Goal: Use online tool/utility: Utilize a website feature to perform a specific function

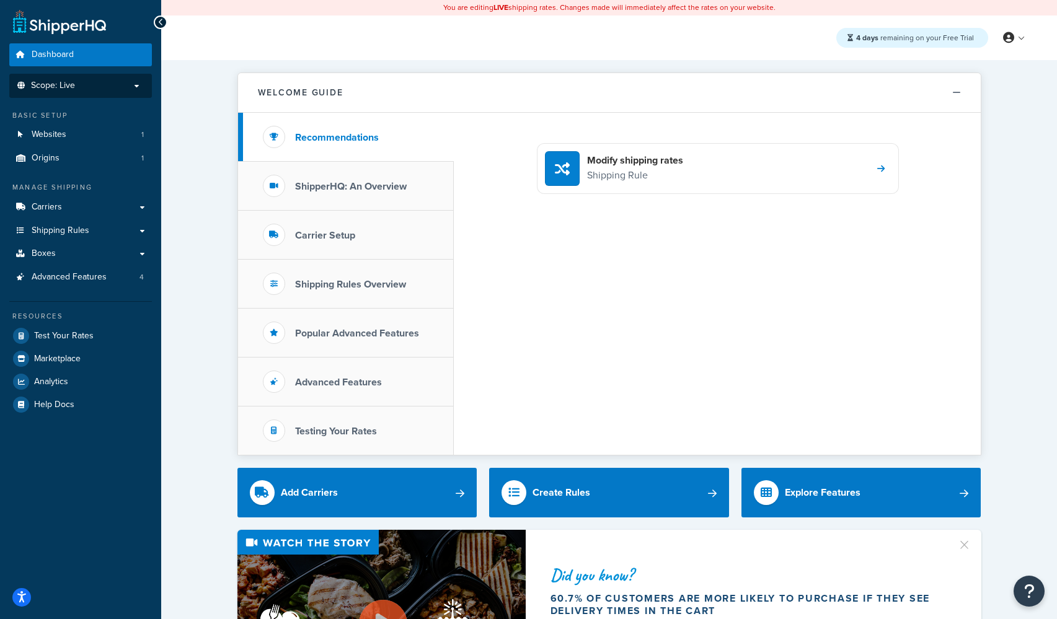
click at [77, 89] on p "Scope: Live" at bounding box center [80, 86] width 131 height 11
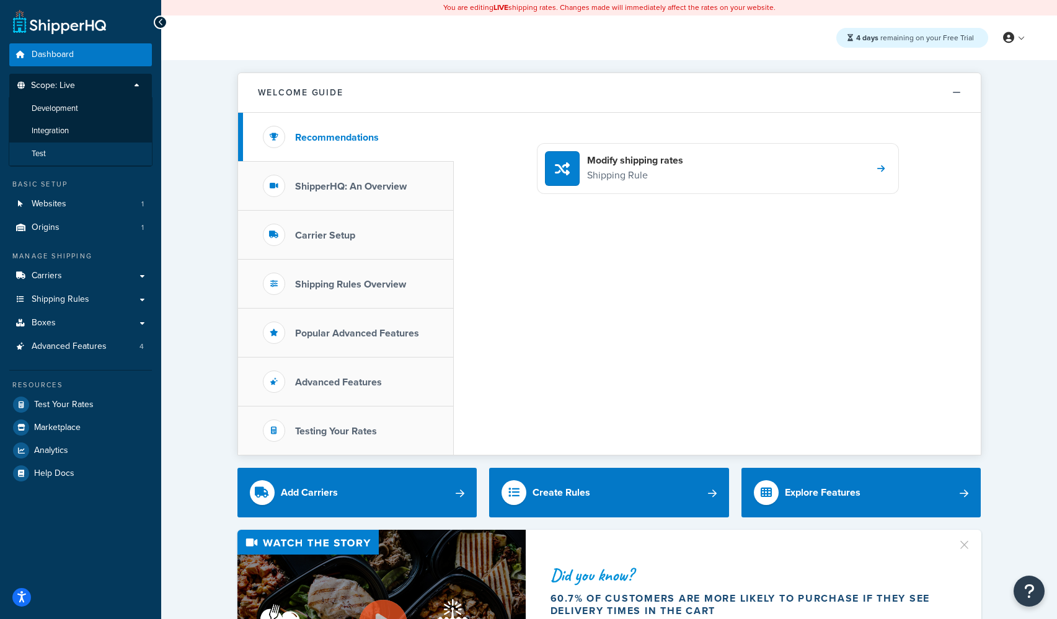
click at [63, 151] on li "Test" at bounding box center [81, 154] width 144 height 23
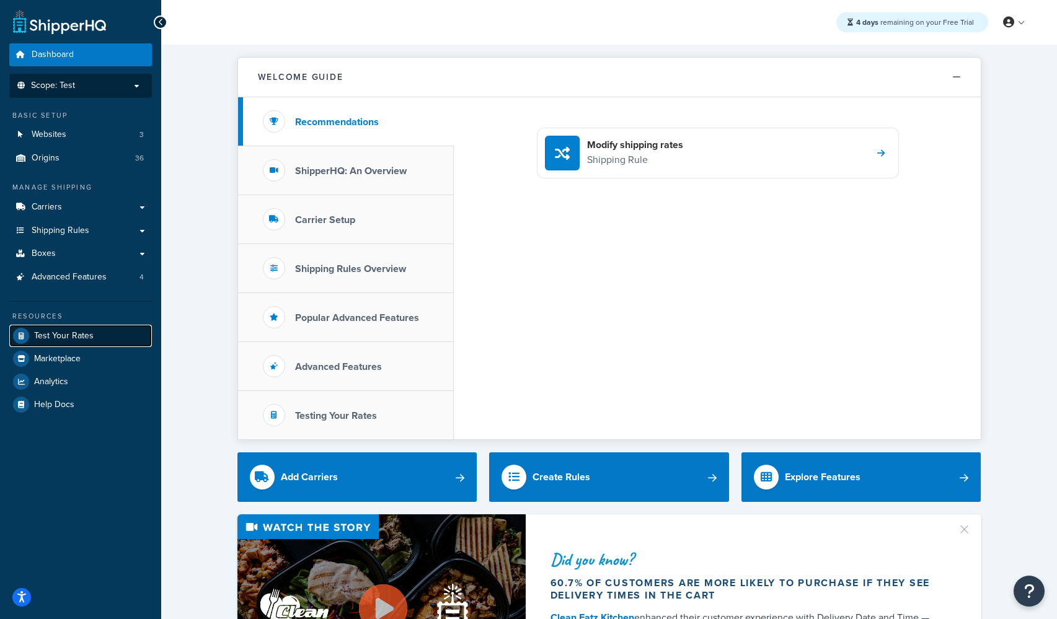
click at [85, 332] on span "Test Your Rates" at bounding box center [64, 336] width 60 height 11
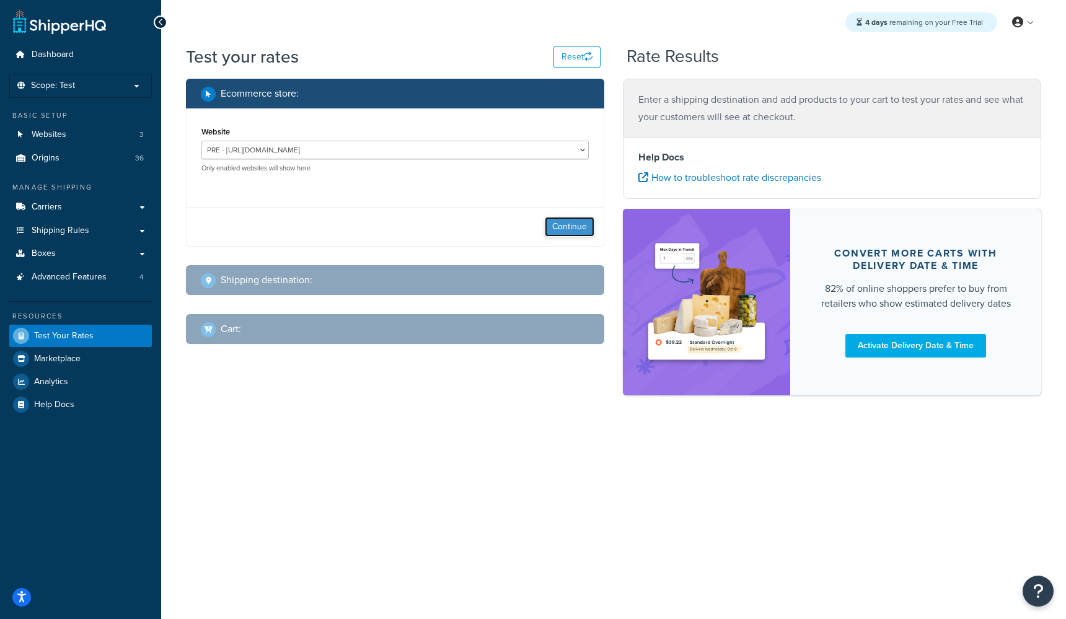
click at [575, 226] on button "Continue" at bounding box center [570, 227] width 50 height 20
select select "[GEOGRAPHIC_DATA]"
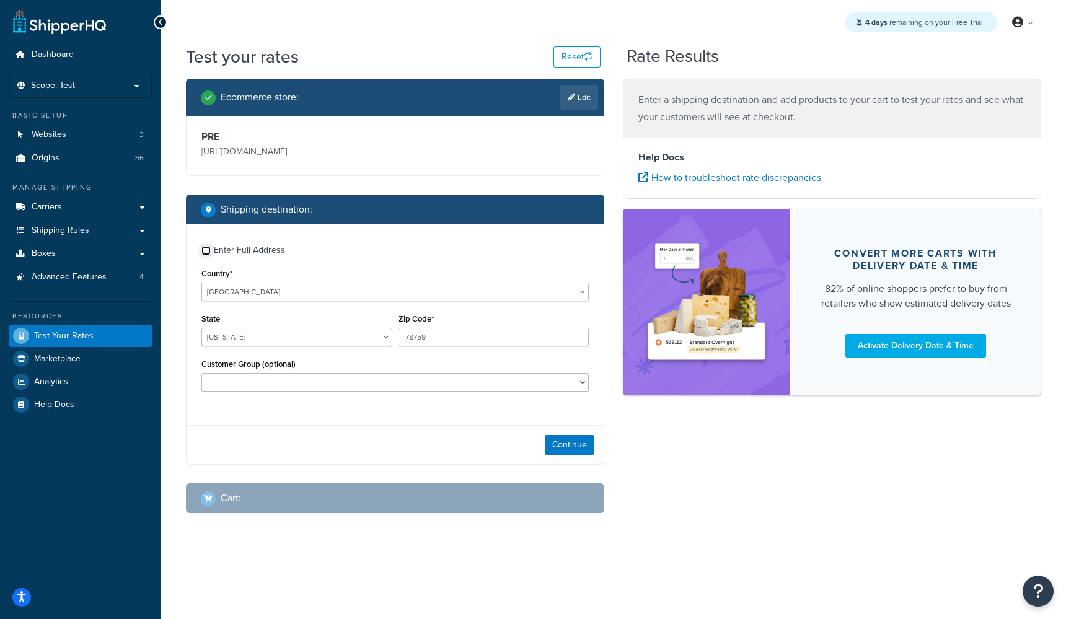
click at [205, 248] on input "Enter Full Address" at bounding box center [205, 250] width 9 height 9
checkbox input "true"
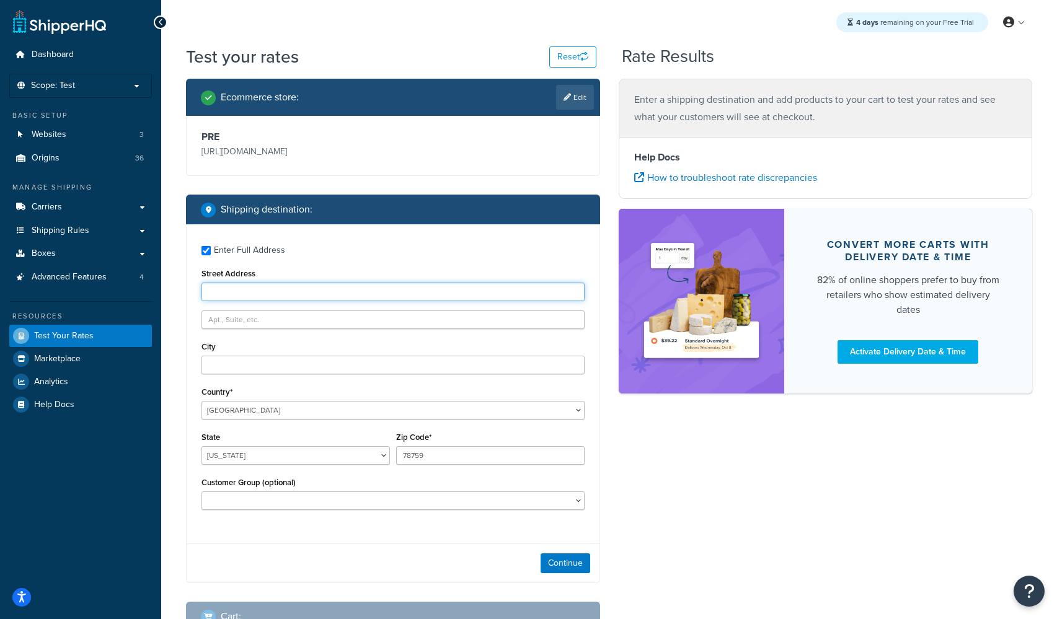
click at [228, 296] on input "Street Address" at bounding box center [392, 292] width 383 height 19
type input "[STREET_ADDRESS]"
type input "Holyoke"
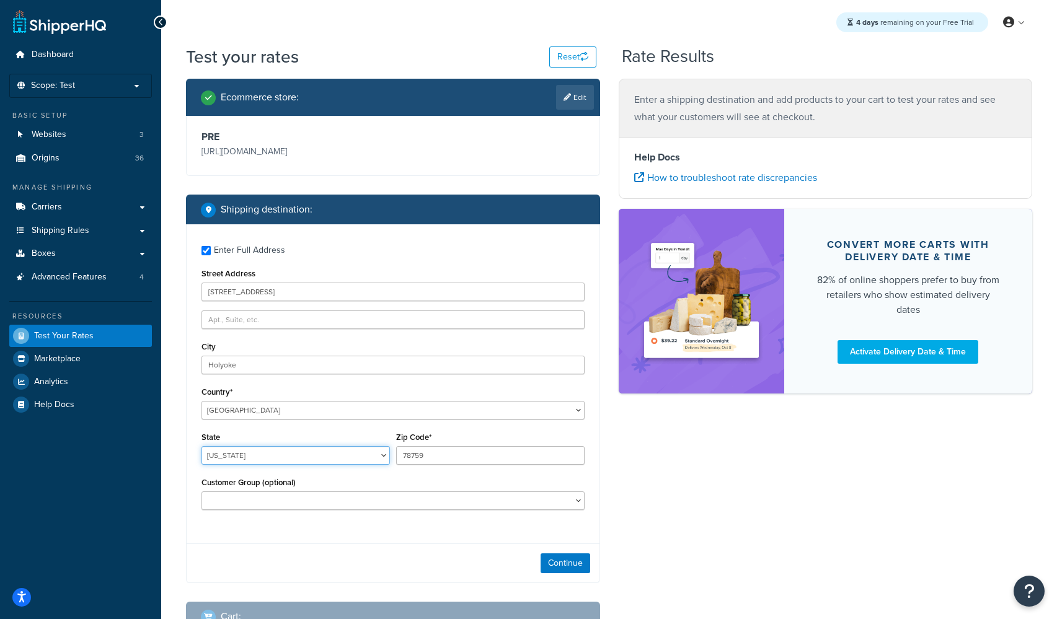
select select "MA"
click at [422, 461] on input "78759" at bounding box center [490, 455] width 188 height 19
type input "01040"
click at [707, 453] on div "Ecommerce store : Edit PRE [URL][DOMAIN_NAME] Shipping destination : Enter Full…" at bounding box center [609, 365] width 865 height 572
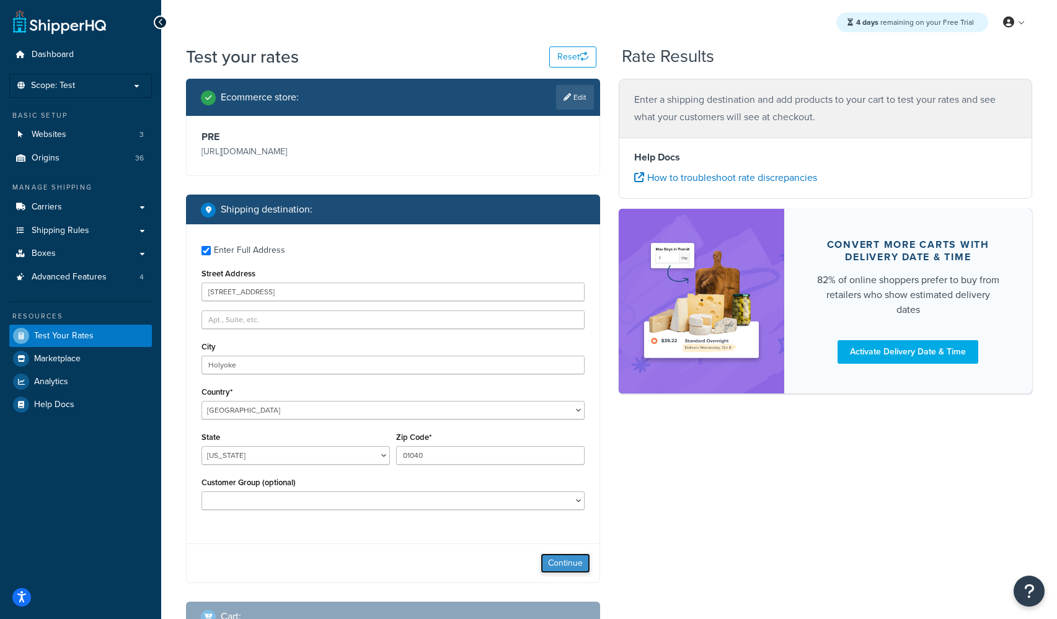
click at [562, 564] on button "Continue" at bounding box center [566, 564] width 50 height 20
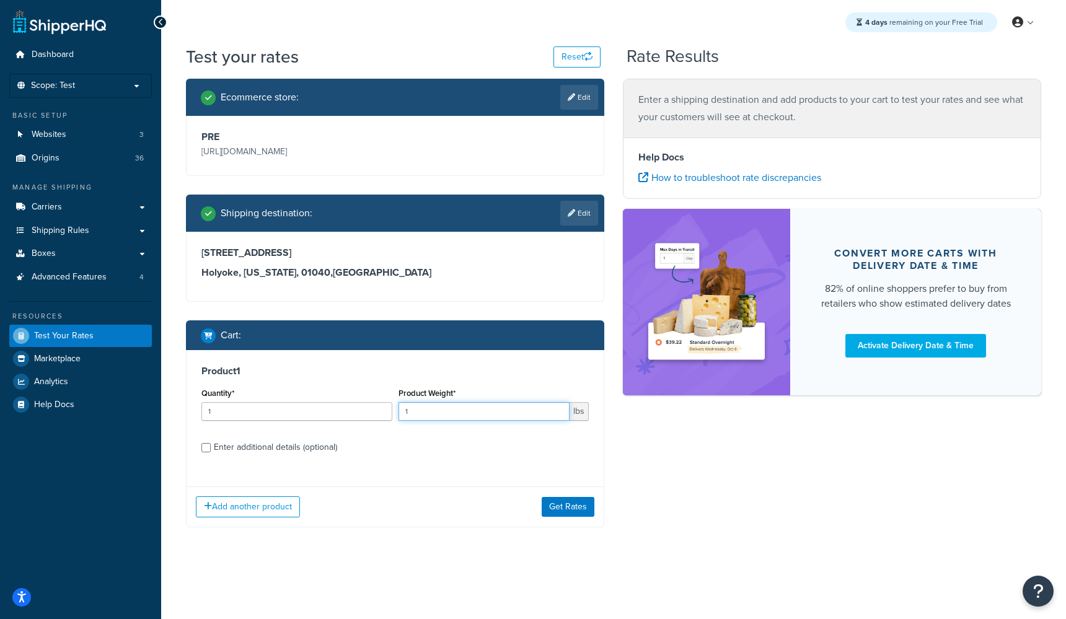
click at [422, 412] on input "1" at bounding box center [485, 411] width 172 height 19
type input "36"
click at [205, 446] on input "Enter additional details (optional)" at bounding box center [205, 447] width 9 height 9
checkbox input "true"
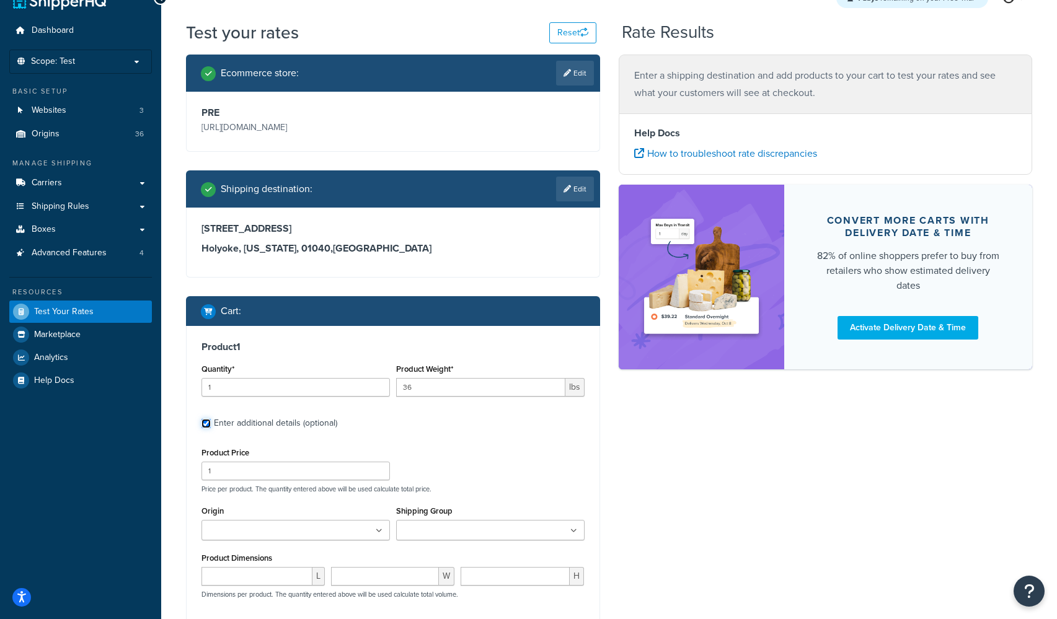
scroll to position [32, 0]
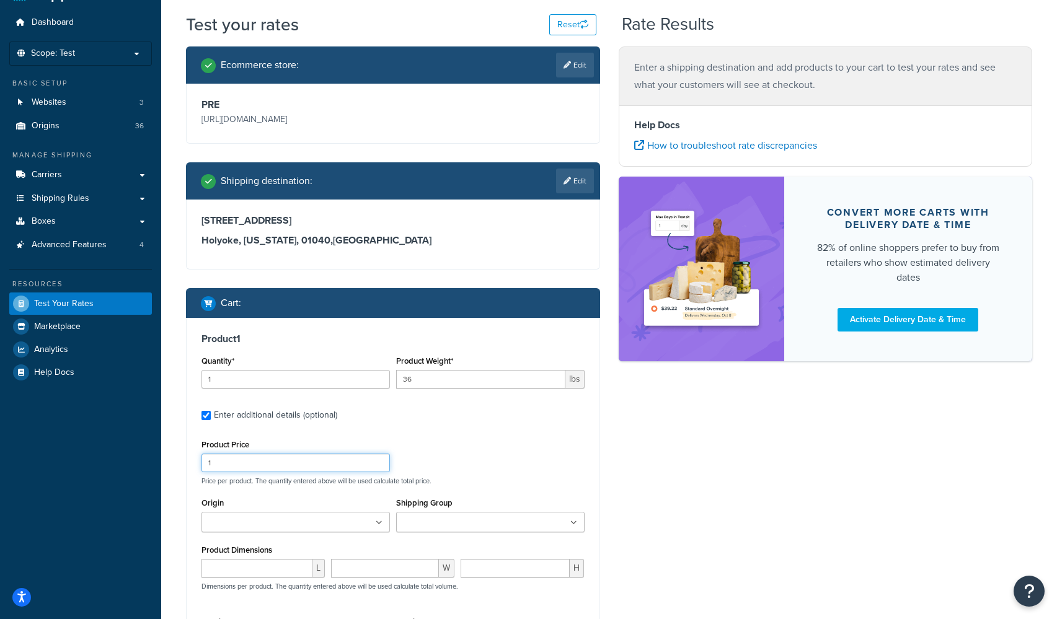
click at [241, 461] on input "1" at bounding box center [295, 463] width 188 height 19
type input "199.99"
click at [280, 521] on input "Origin" at bounding box center [260, 523] width 110 height 14
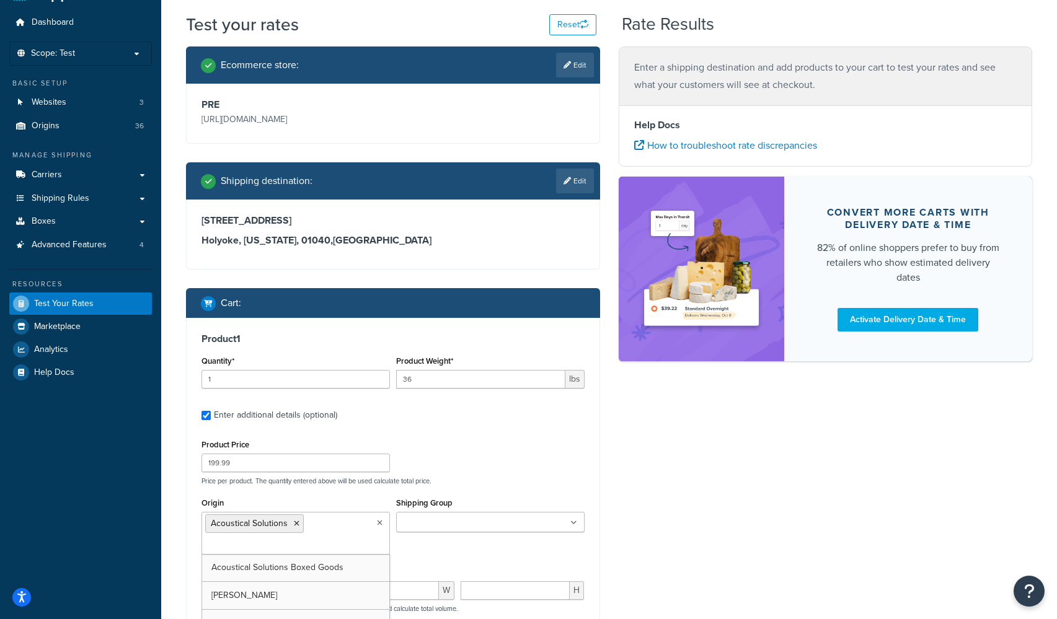
click at [439, 526] on input "Shipping Group" at bounding box center [455, 523] width 110 height 14
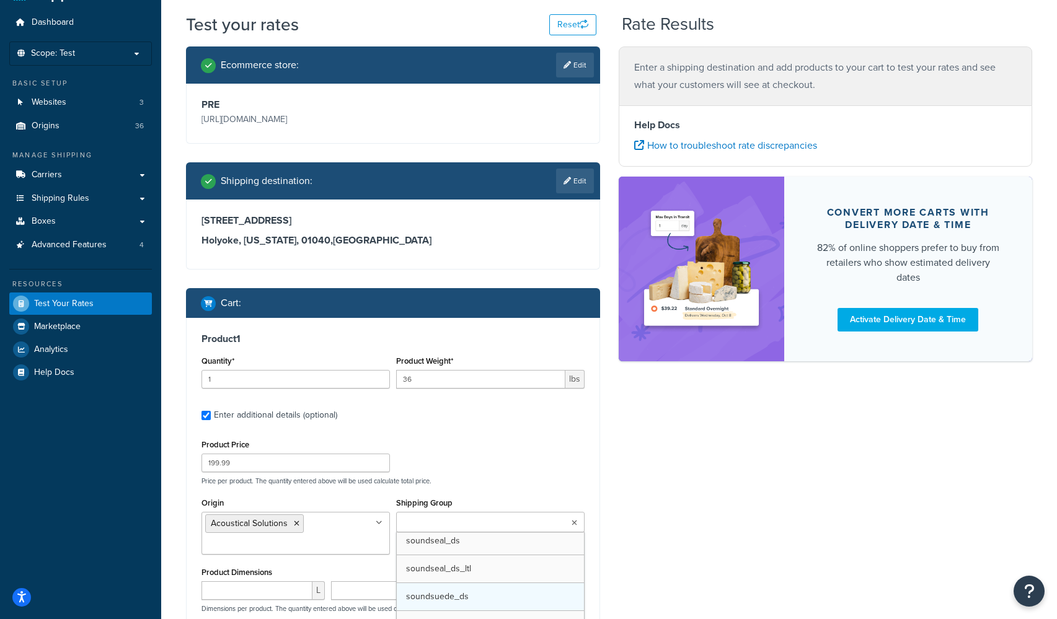
scroll to position [857, 0]
click at [633, 493] on div "Ecommerce store : Edit PRE [URL][DOMAIN_NAME] Shipping destination : Edit [STRE…" at bounding box center [609, 429] width 865 height 766
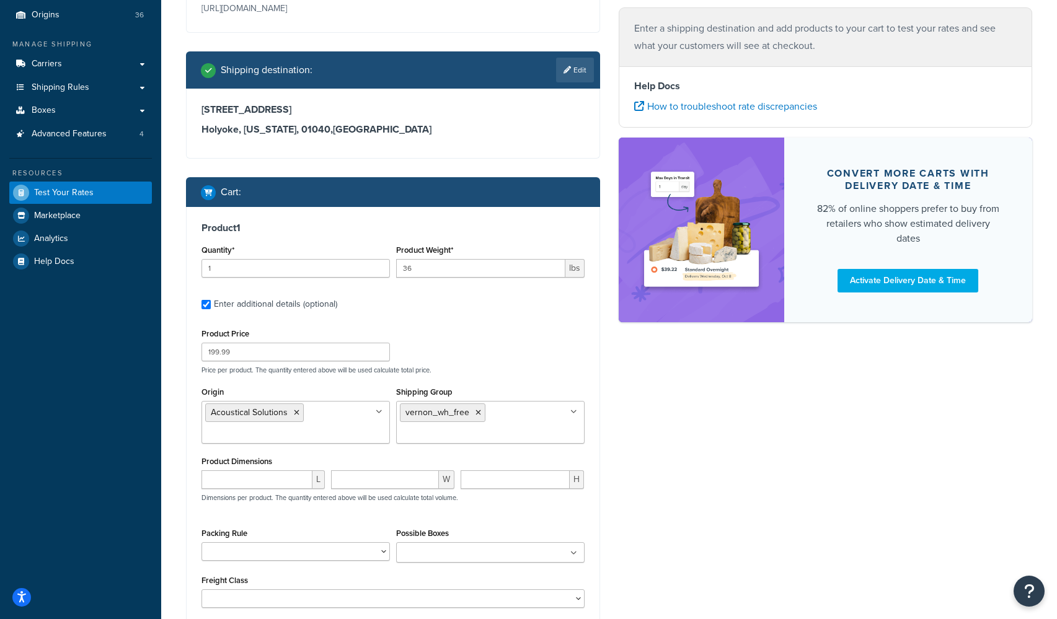
scroll to position [271, 0]
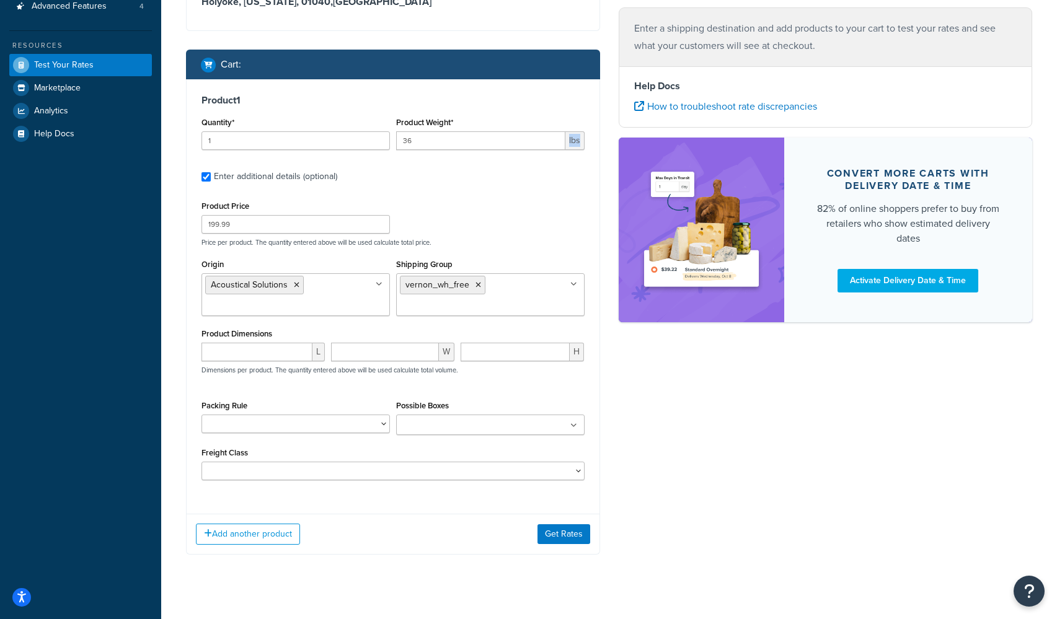
click at [579, 142] on span "lbs" at bounding box center [574, 140] width 19 height 19
